Goal: Transaction & Acquisition: Purchase product/service

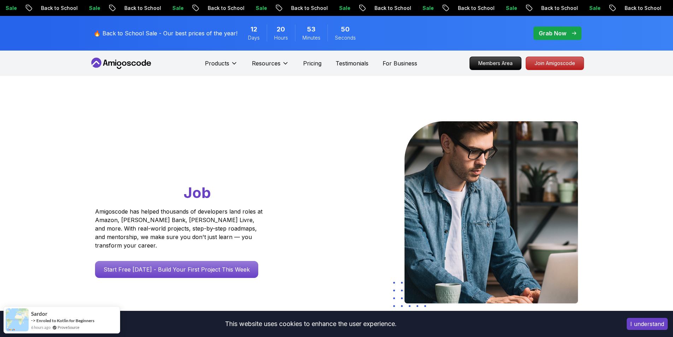
click at [564, 32] on p "Grab Now" at bounding box center [553, 33] width 28 height 8
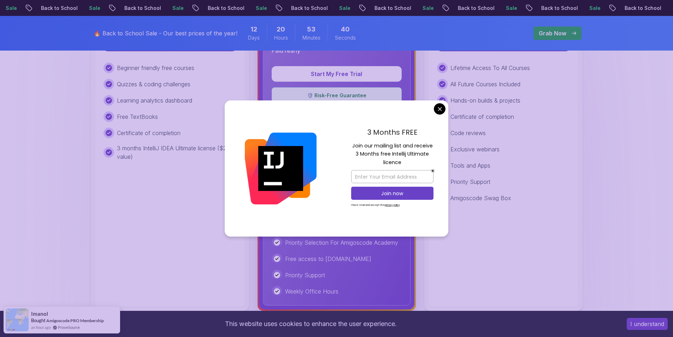
scroll to position [141, 0]
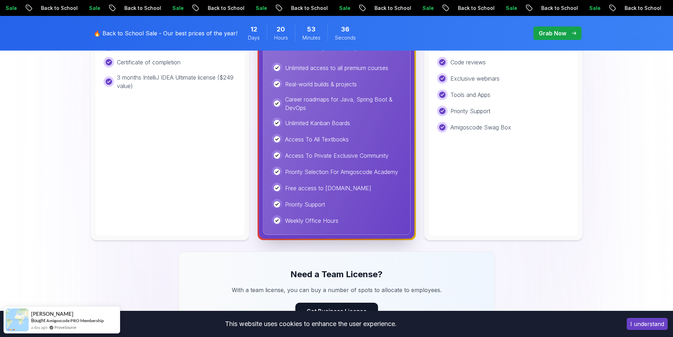
scroll to position [212, 0]
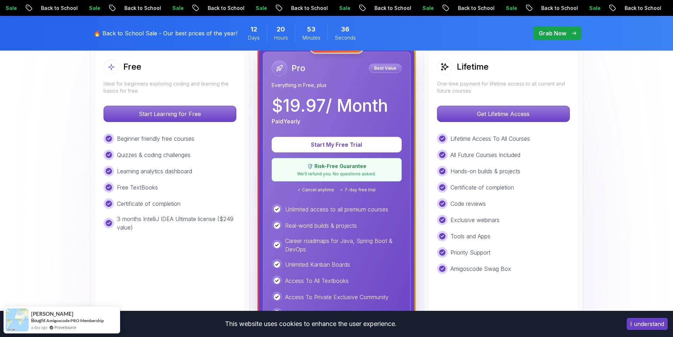
click at [521, 181] on div "Lifetime Access To All Courses All Future Courses Included Hands-on builds & pr…" at bounding box center [503, 203] width 133 height 141
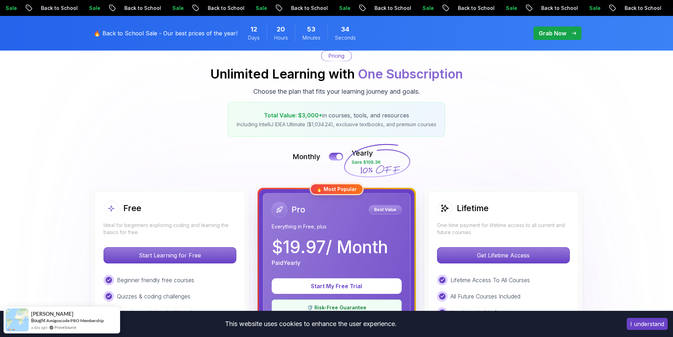
click at [455, 203] on div "Lifetime" at bounding box center [463, 208] width 52 height 16
click at [455, 207] on div "Lifetime" at bounding box center [463, 208] width 52 height 16
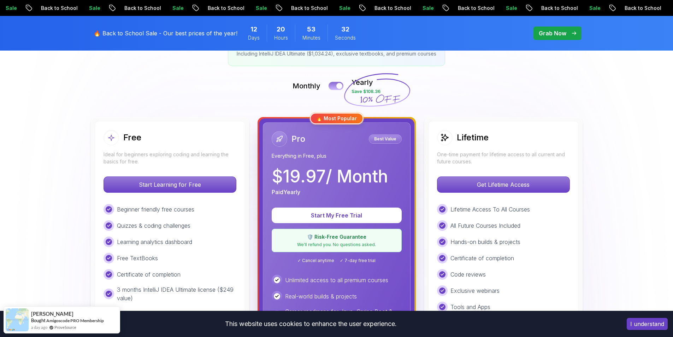
click at [337, 85] on div at bounding box center [339, 86] width 6 height 6
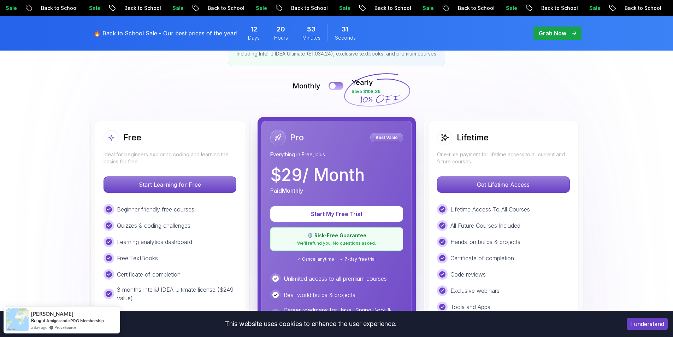
click at [338, 89] on button at bounding box center [336, 86] width 15 height 8
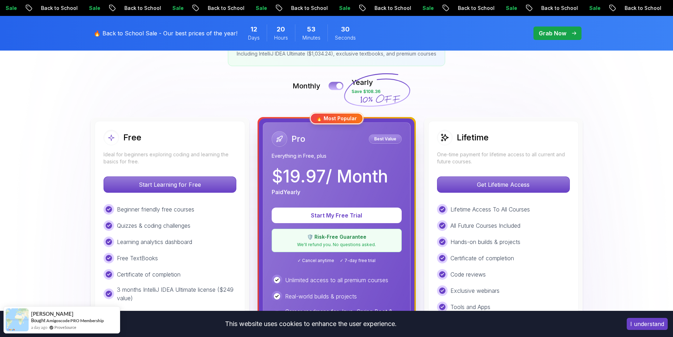
click at [338, 89] on button at bounding box center [336, 86] width 15 height 8
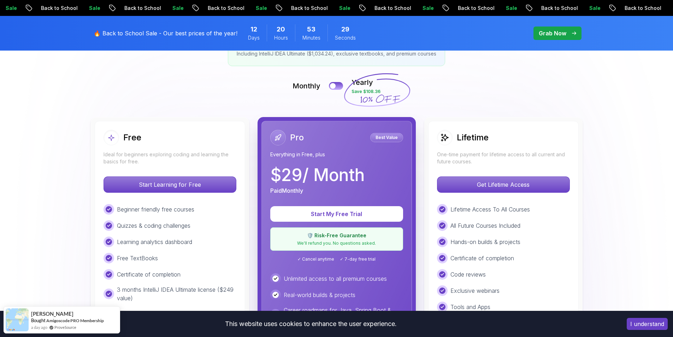
click at [456, 153] on p "One-time payment for lifetime access to all current and future courses." at bounding box center [503, 158] width 133 height 14
click at [336, 85] on button at bounding box center [336, 86] width 15 height 8
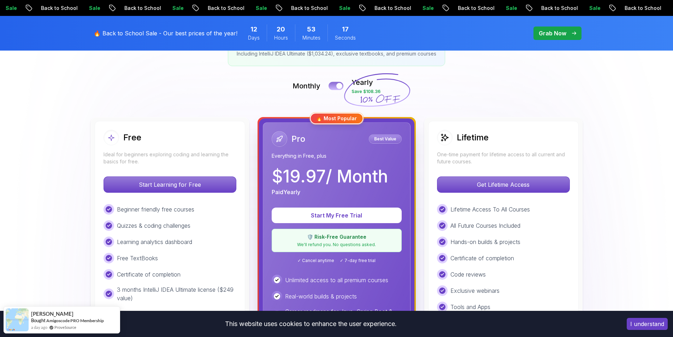
click at [336, 85] on button at bounding box center [336, 86] width 15 height 8
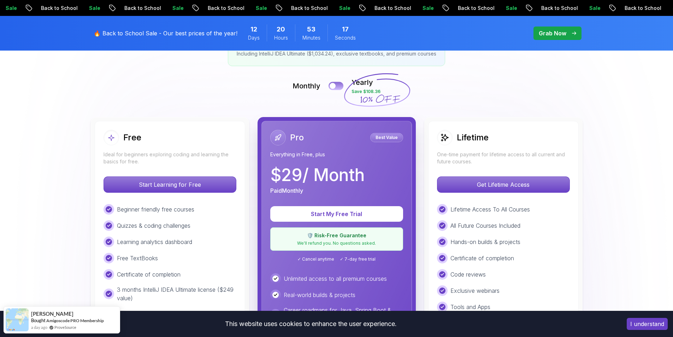
click at [336, 85] on button at bounding box center [336, 86] width 15 height 8
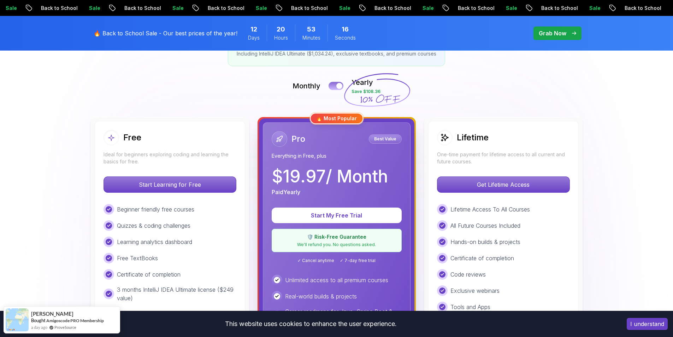
click at [336, 85] on button at bounding box center [336, 86] width 15 height 8
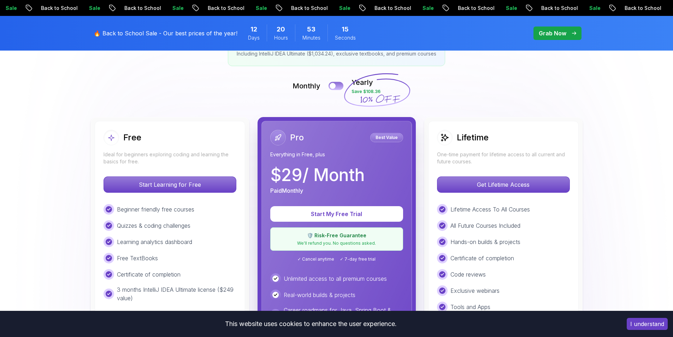
click at [336, 85] on button at bounding box center [336, 86] width 15 height 8
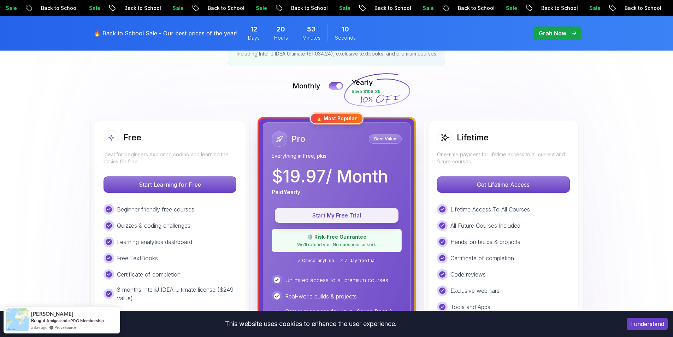
click at [351, 218] on p "Start My Free Trial" at bounding box center [336, 215] width 107 height 8
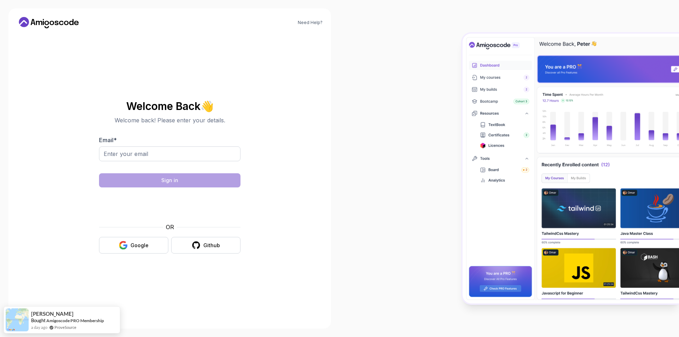
click at [78, 23] on icon at bounding box center [76, 23] width 5 height 4
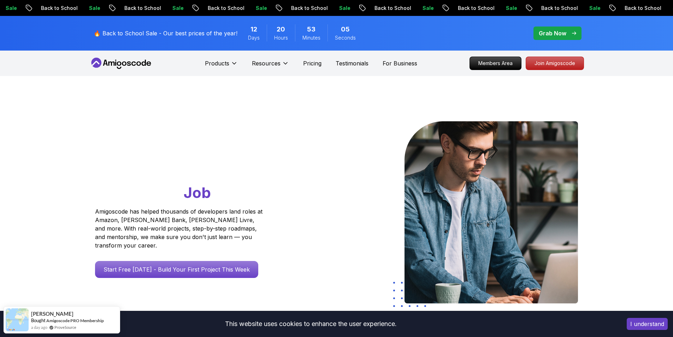
click at [562, 30] on p "Grab Now" at bounding box center [553, 33] width 28 height 8
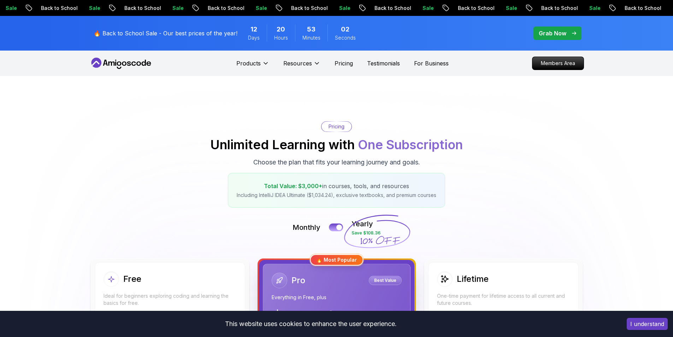
scroll to position [141, 0]
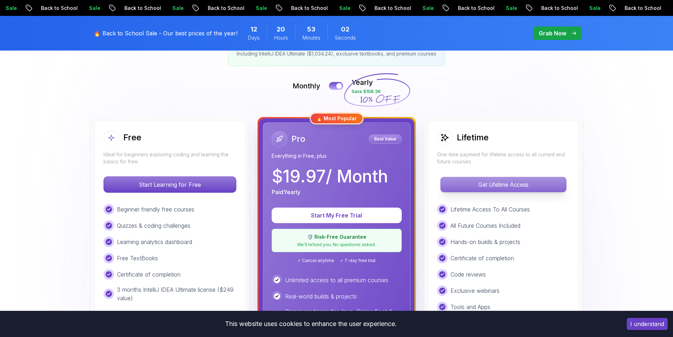
click at [474, 179] on p "Get Lifetime Access" at bounding box center [503, 184] width 125 height 15
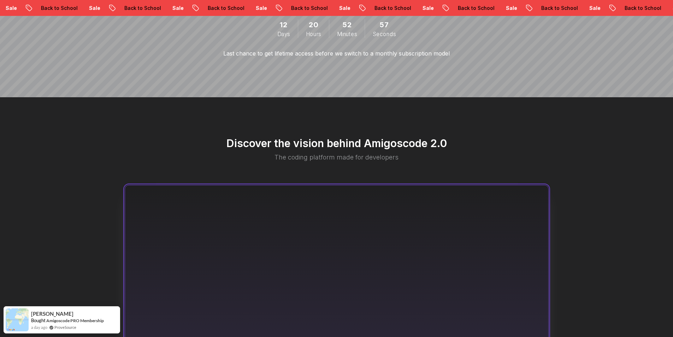
scroll to position [71, 0]
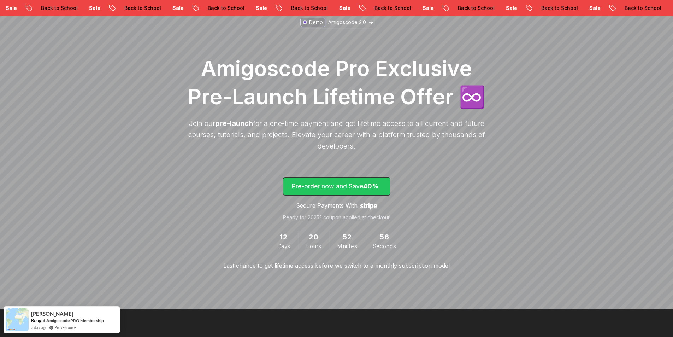
click at [363, 182] on p "Pre-order now and Save 40%" at bounding box center [337, 186] width 90 height 10
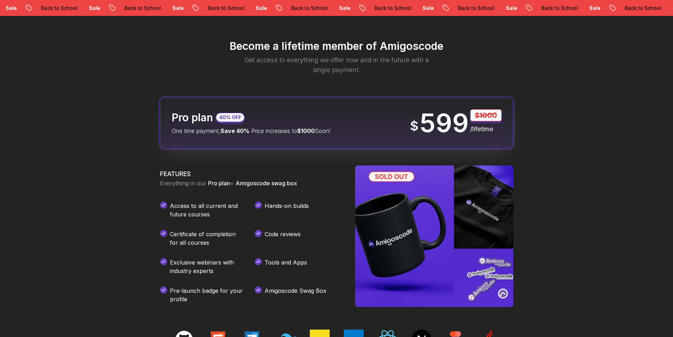
scroll to position [762, 0]
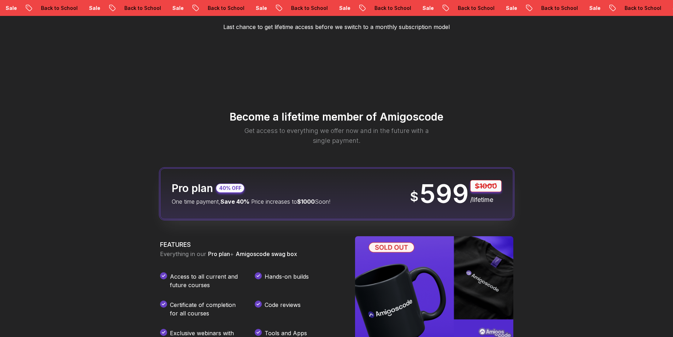
click at [243, 192] on div "Pro plan 40% OFF" at bounding box center [208, 188] width 73 height 13
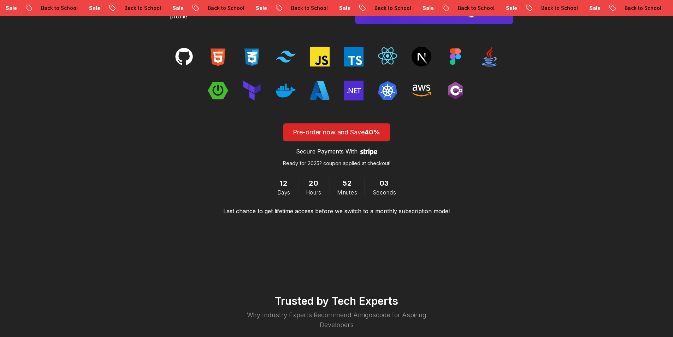
scroll to position [1044, 0]
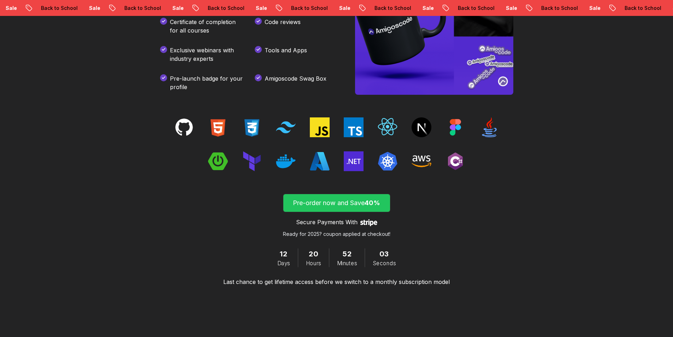
click at [336, 201] on p "Pre-order now and Save 40%" at bounding box center [337, 203] width 90 height 10
